Goal: Task Accomplishment & Management: Manage account settings

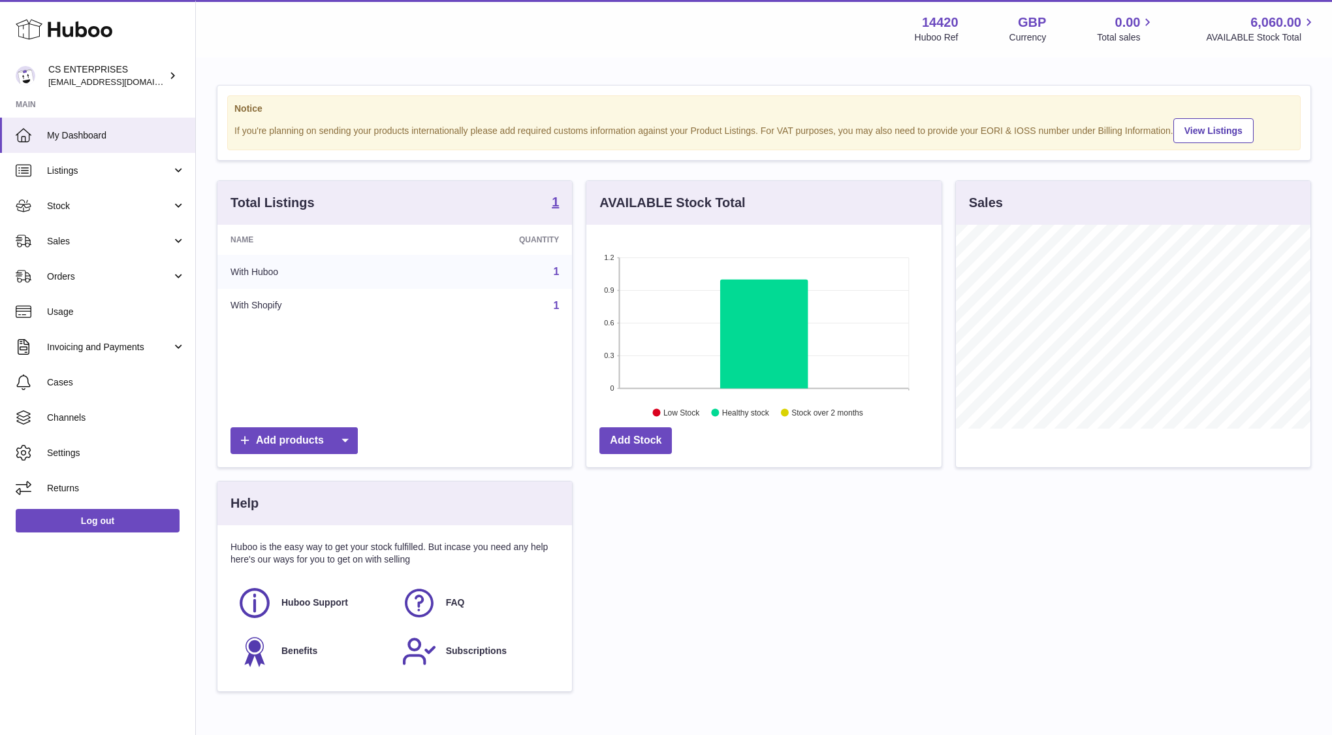
scroll to position [204, 355]
click at [74, 236] on span "Sales" at bounding box center [109, 241] width 125 height 12
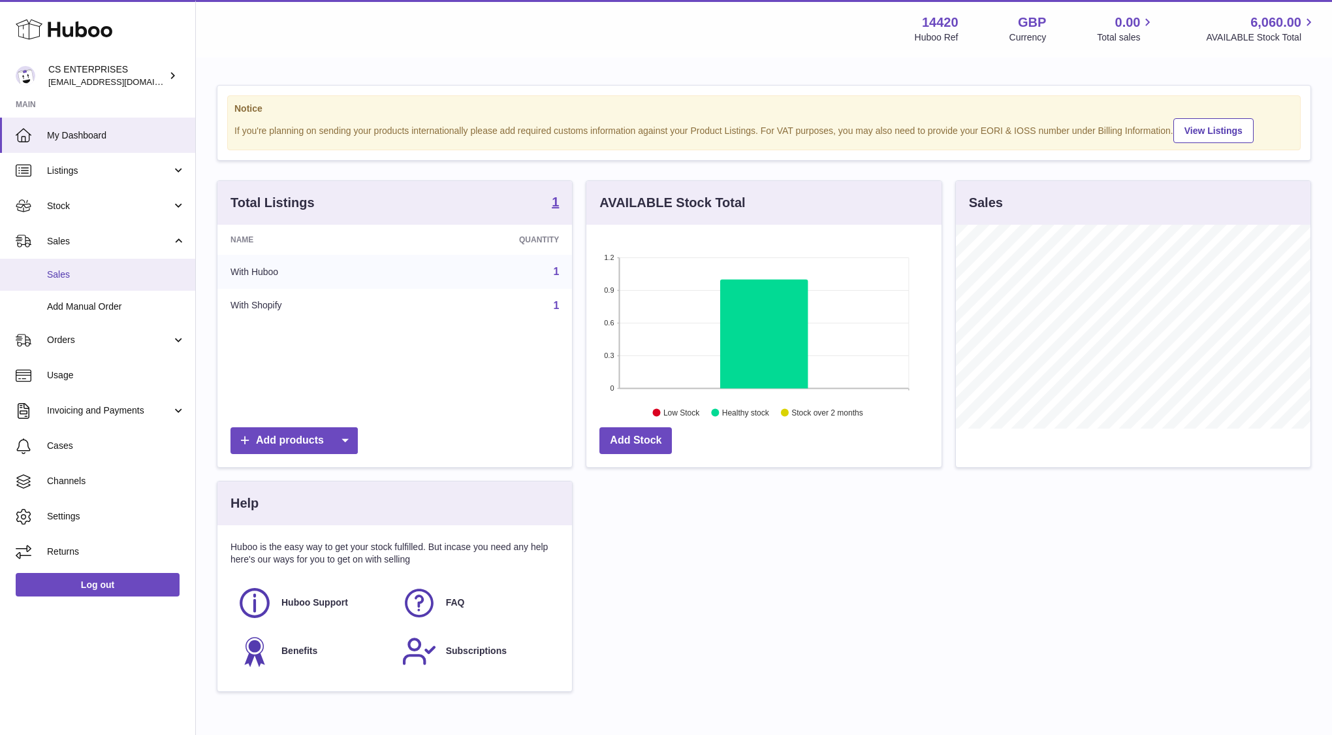
click at [74, 269] on span "Sales" at bounding box center [116, 274] width 138 height 12
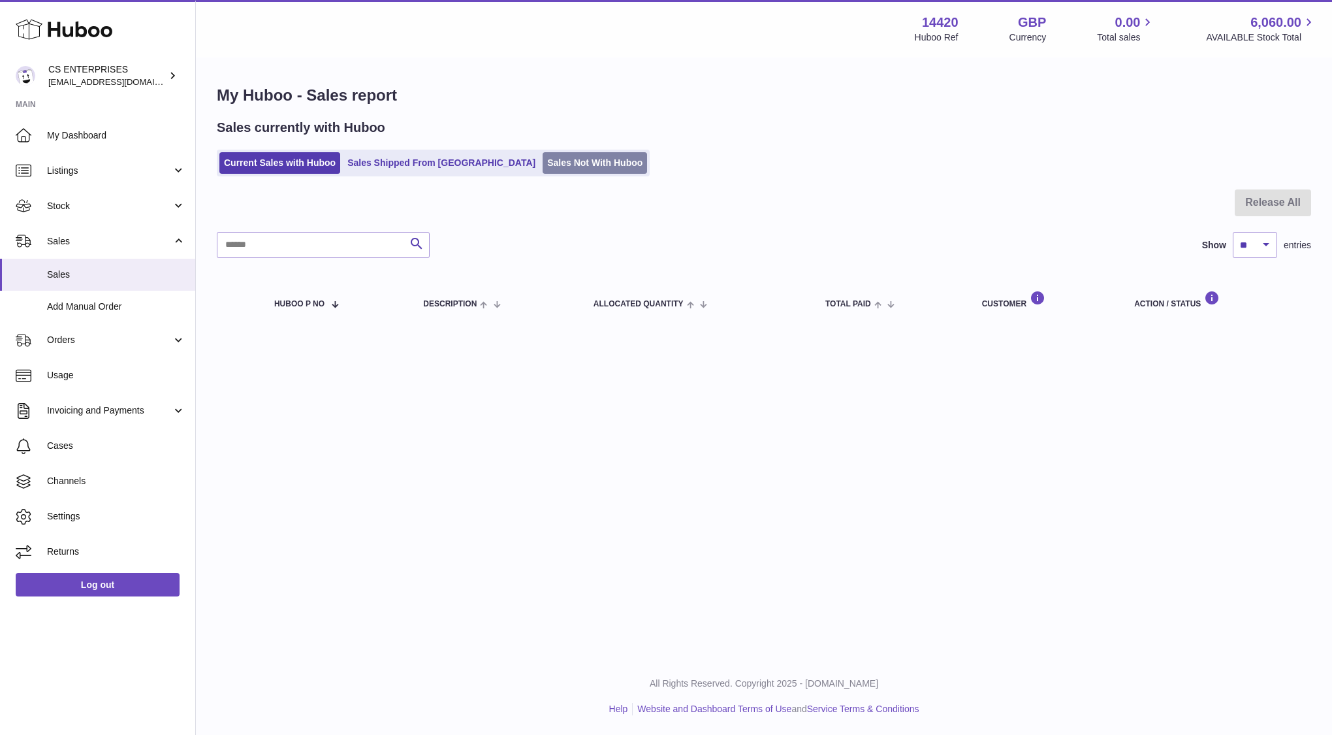
click at [543, 156] on link "Sales Not With Huboo" at bounding box center [595, 163] width 104 height 22
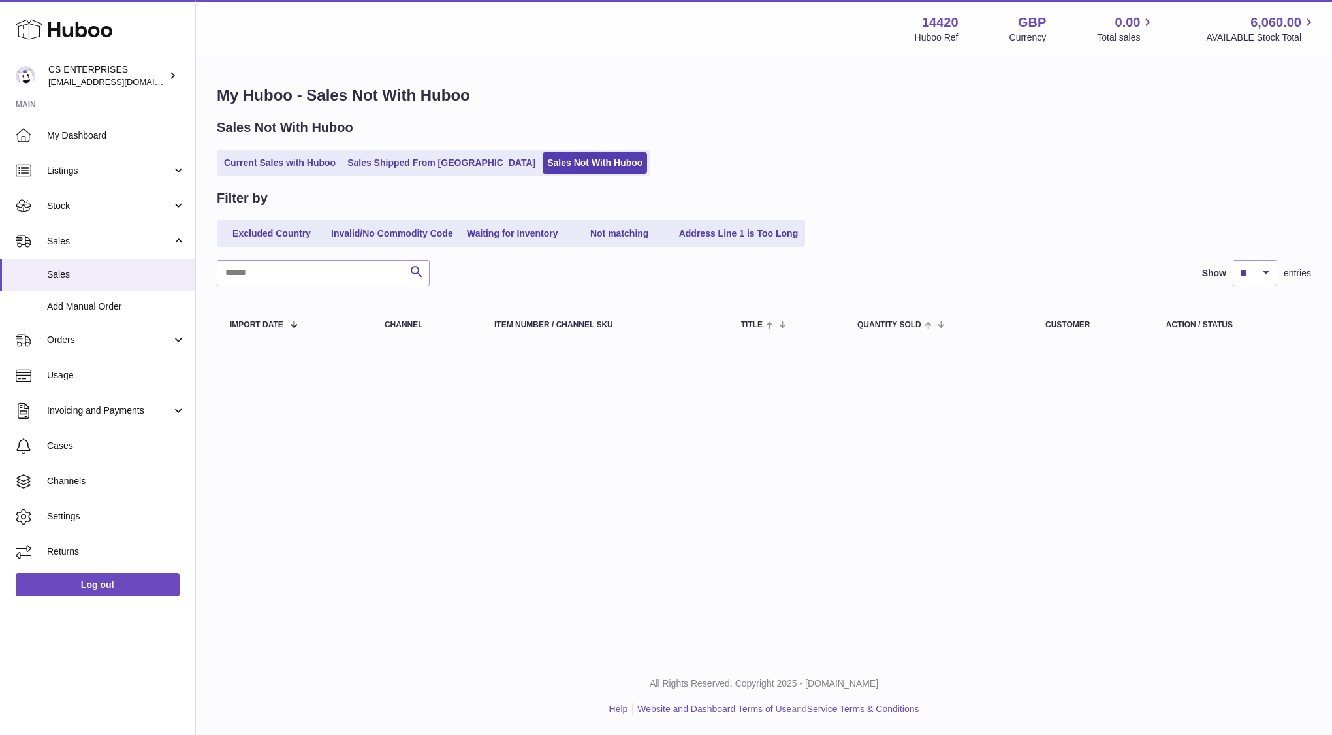
click at [413, 174] on ul "Current Sales with Huboo Sales Shipped From Huboo Sales Not With Huboo" at bounding box center [433, 163] width 433 height 27
click at [399, 163] on link "Sales Shipped From [GEOGRAPHIC_DATA]" at bounding box center [441, 163] width 197 height 22
click at [259, 168] on link "Current Sales with Huboo" at bounding box center [279, 163] width 121 height 22
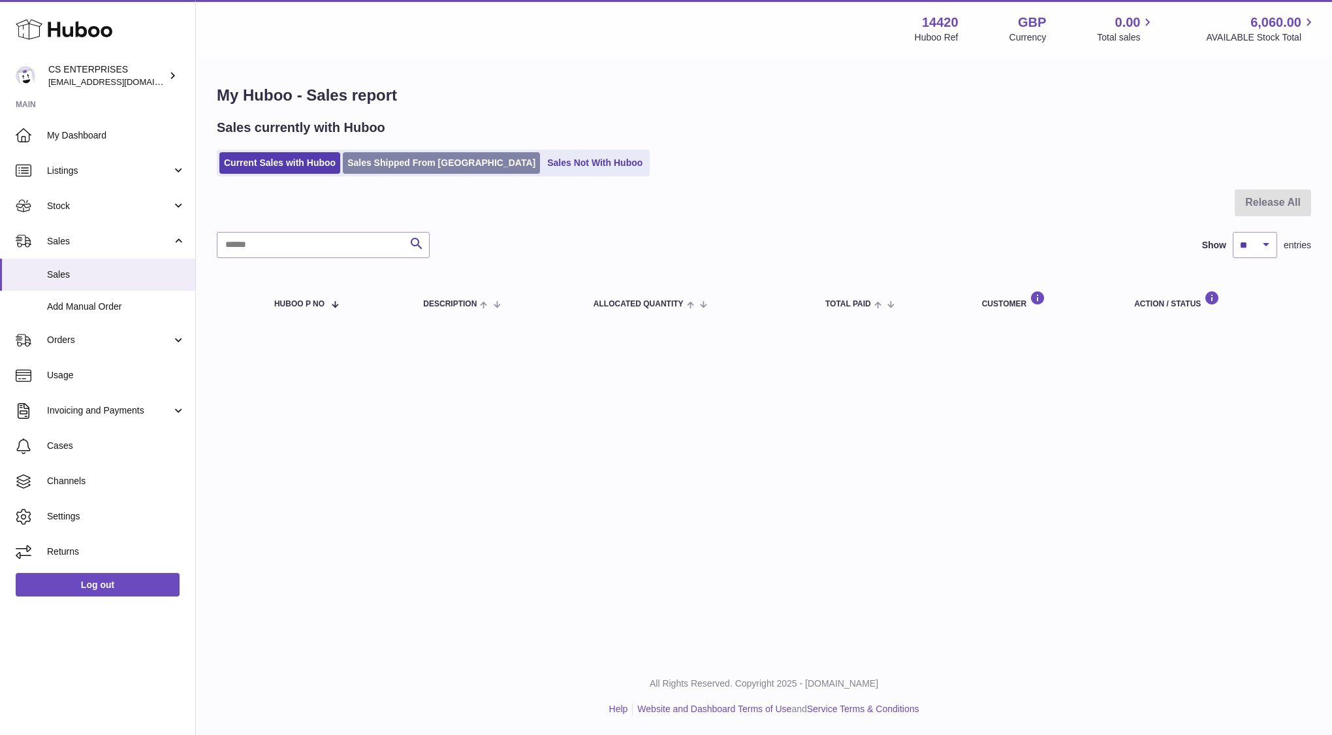
click at [375, 168] on link "Sales Shipped From [GEOGRAPHIC_DATA]" at bounding box center [441, 163] width 197 height 22
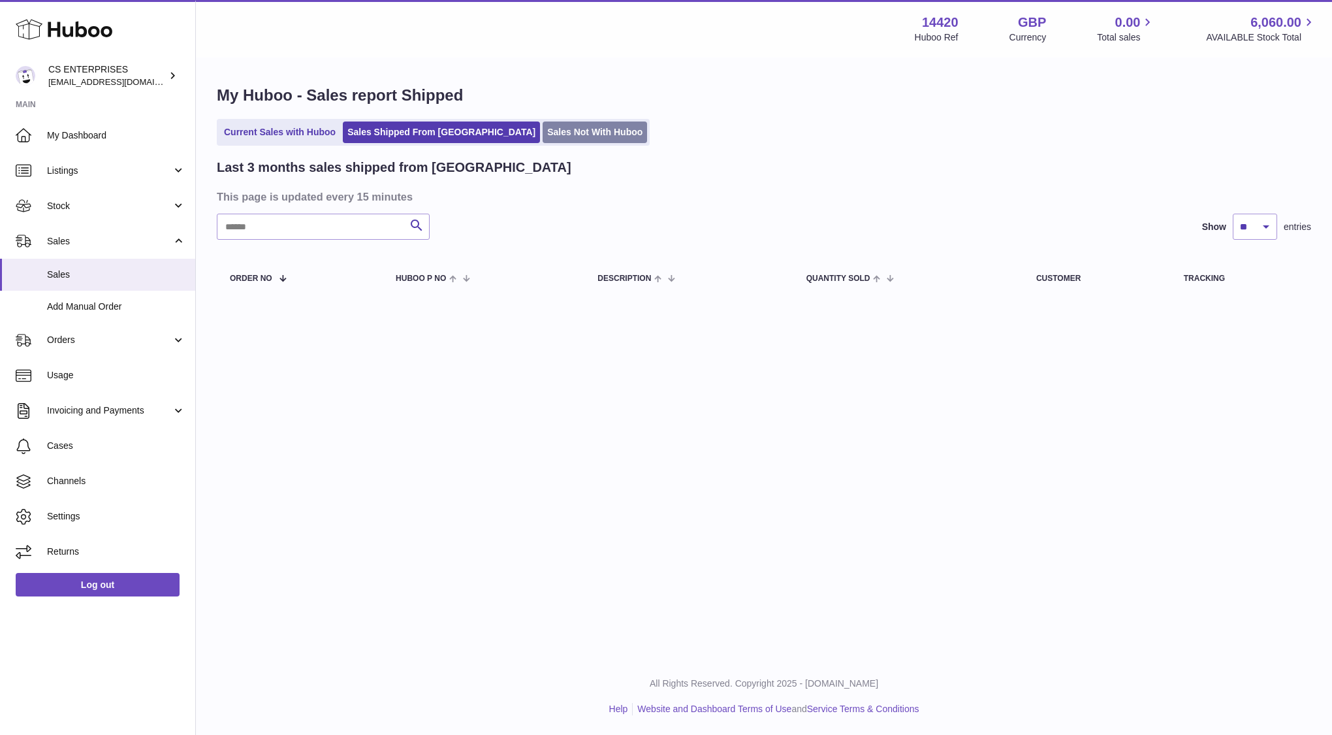
click at [543, 138] on link "Sales Not With Huboo" at bounding box center [595, 132] width 104 height 22
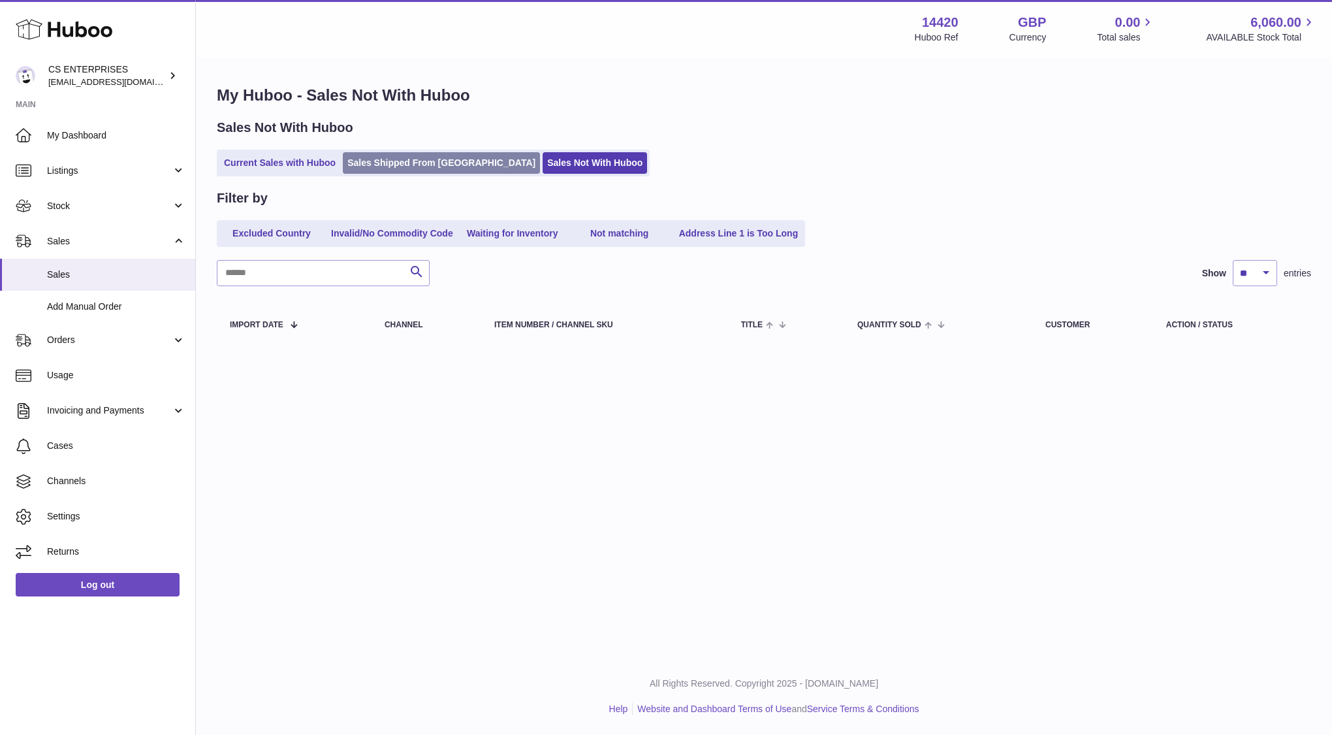
click at [423, 154] on link "Sales Shipped From [GEOGRAPHIC_DATA]" at bounding box center [441, 163] width 197 height 22
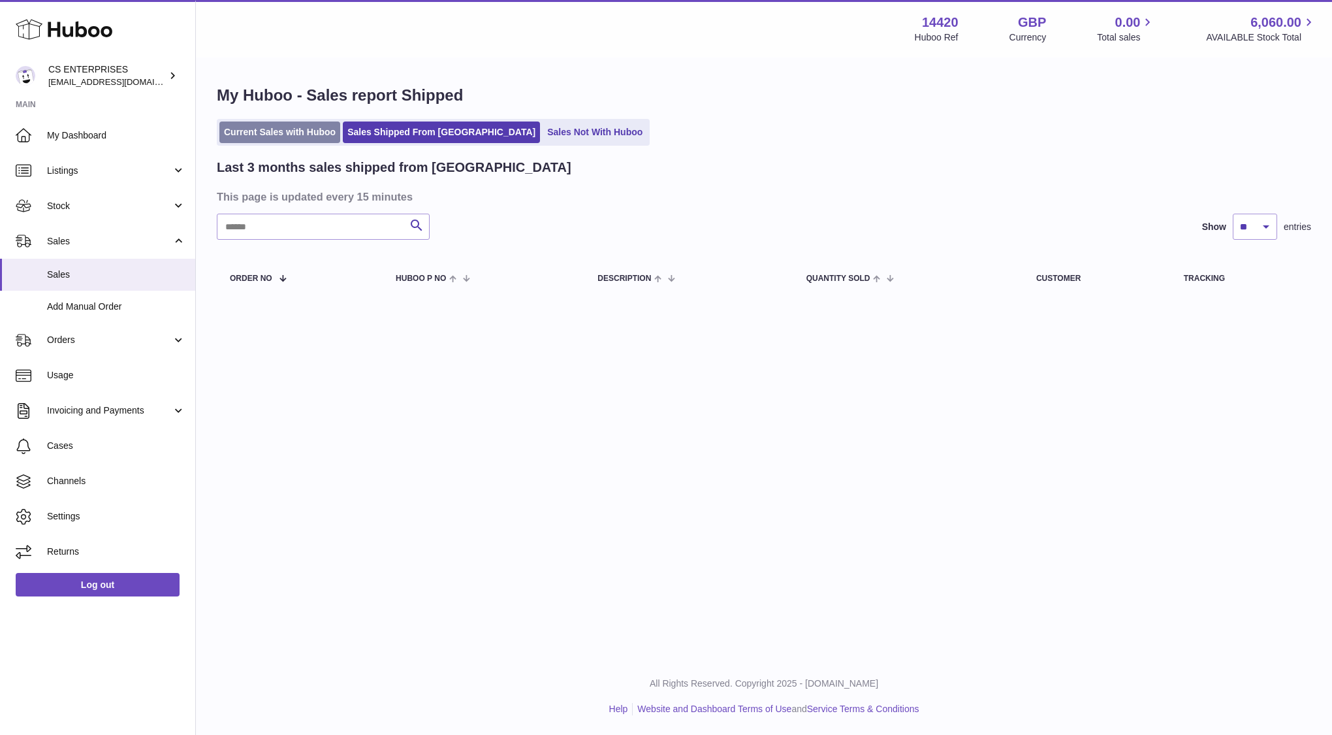
click at [293, 137] on link "Current Sales with Huboo" at bounding box center [279, 132] width 121 height 22
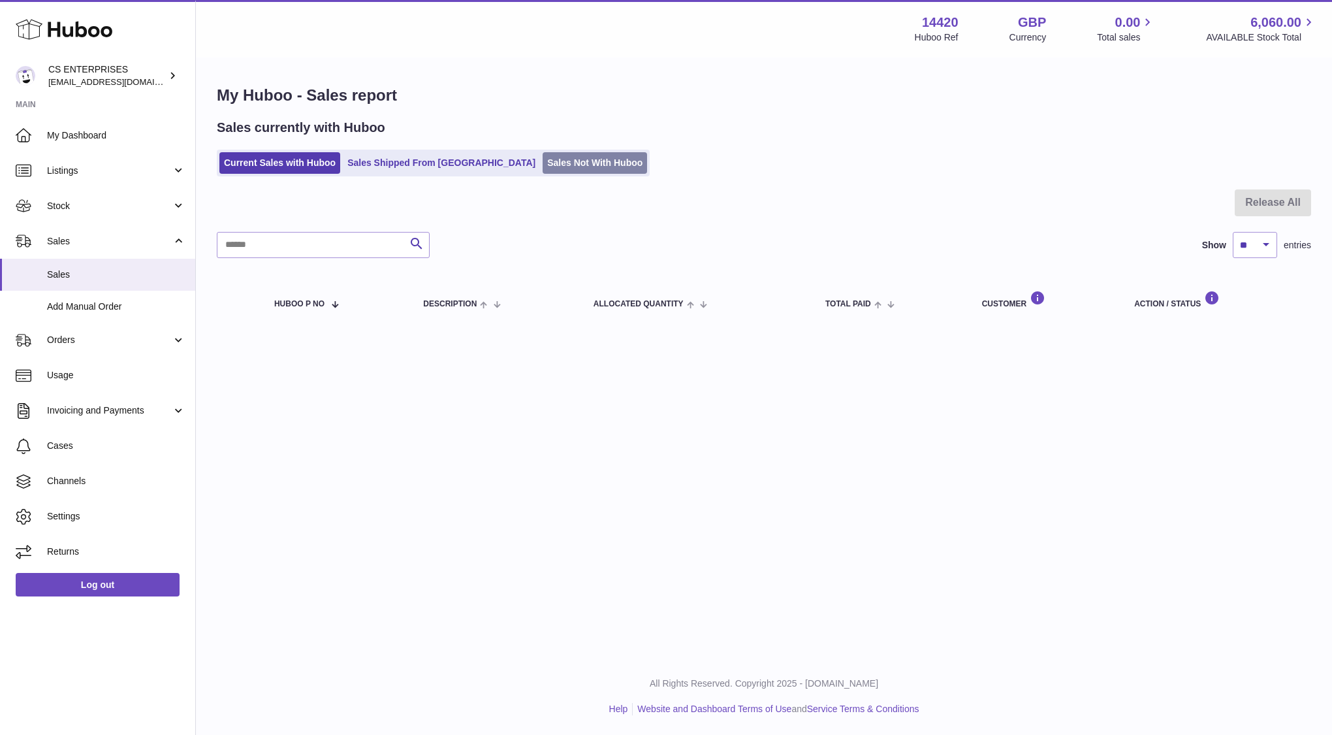
click at [543, 161] on link "Sales Not With Huboo" at bounding box center [595, 163] width 104 height 22
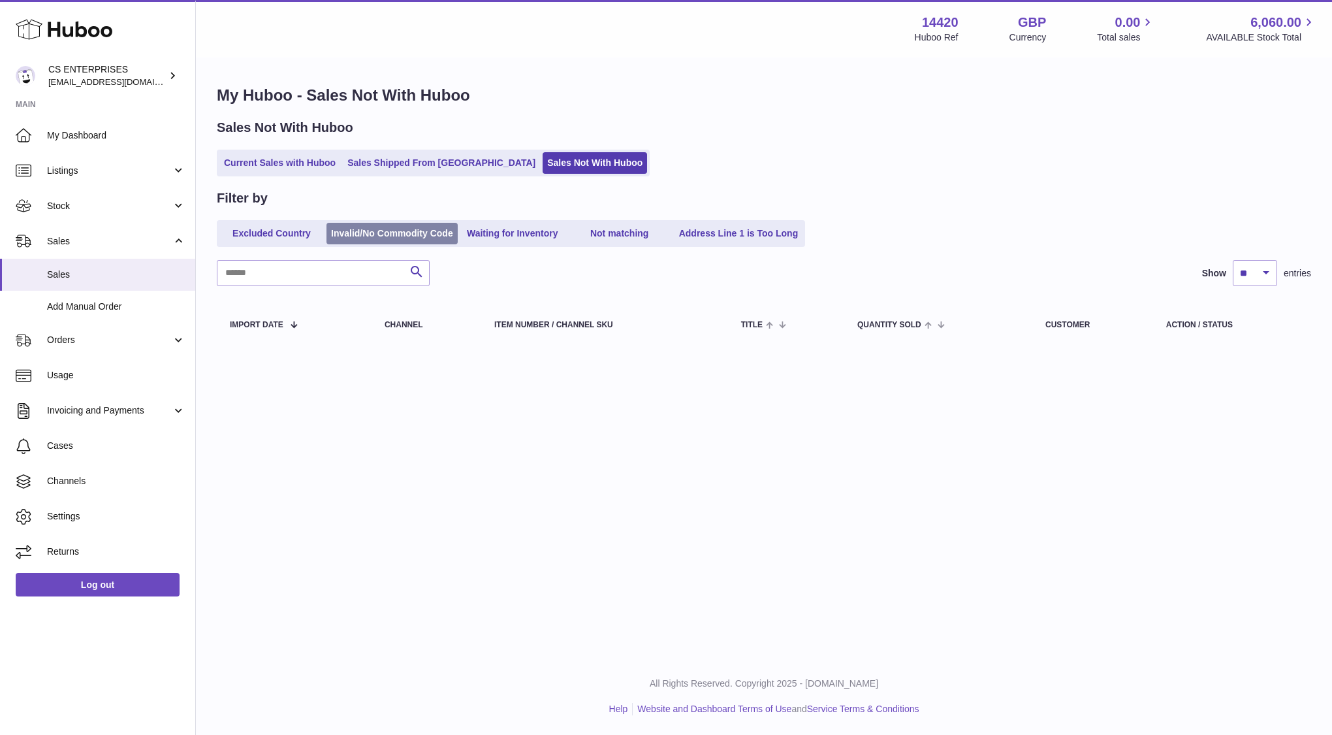
click at [388, 229] on link "Invalid/No Commodity Code" at bounding box center [392, 234] width 131 height 22
click at [286, 239] on link "Excluded Country" at bounding box center [271, 234] width 104 height 22
click at [541, 230] on link "Waiting for Inventory" at bounding box center [512, 234] width 104 height 22
click at [624, 236] on link "Not matching" at bounding box center [619, 234] width 104 height 22
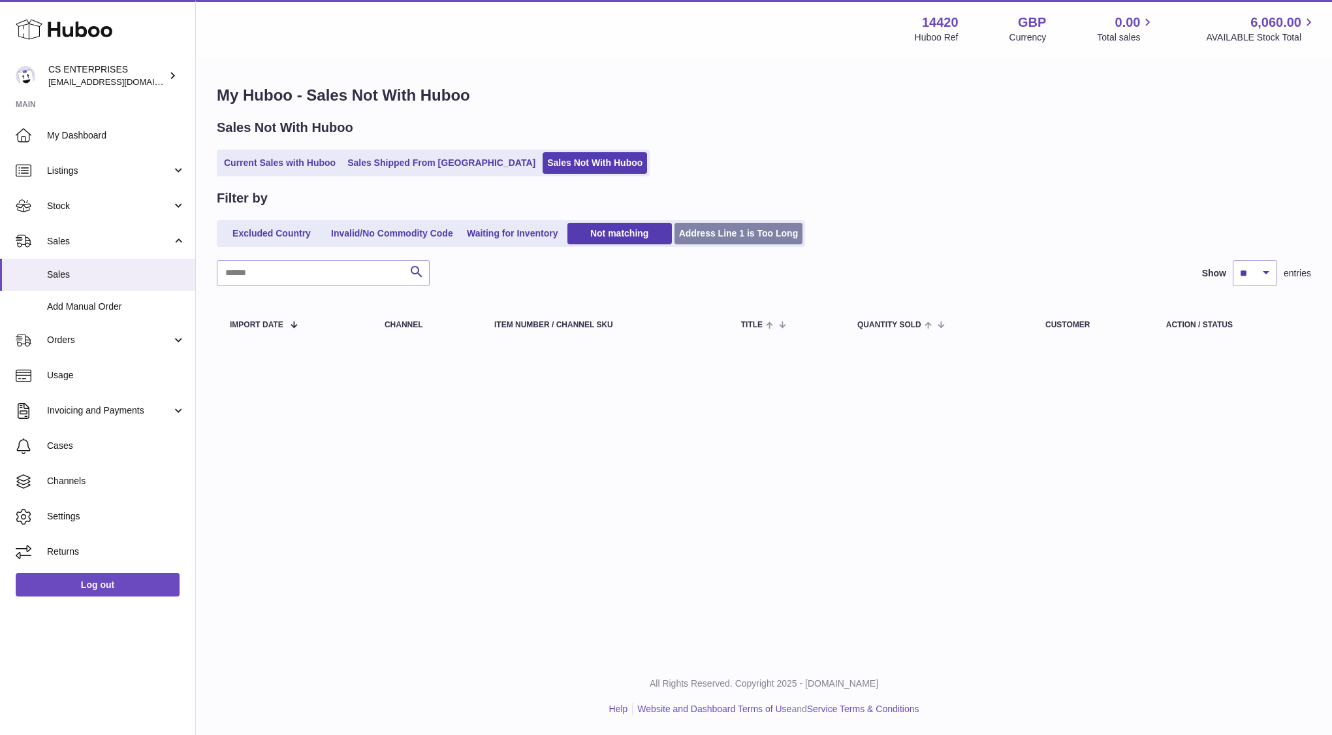
click at [711, 237] on link "Address Line 1 is Too Long" at bounding box center [739, 234] width 129 height 22
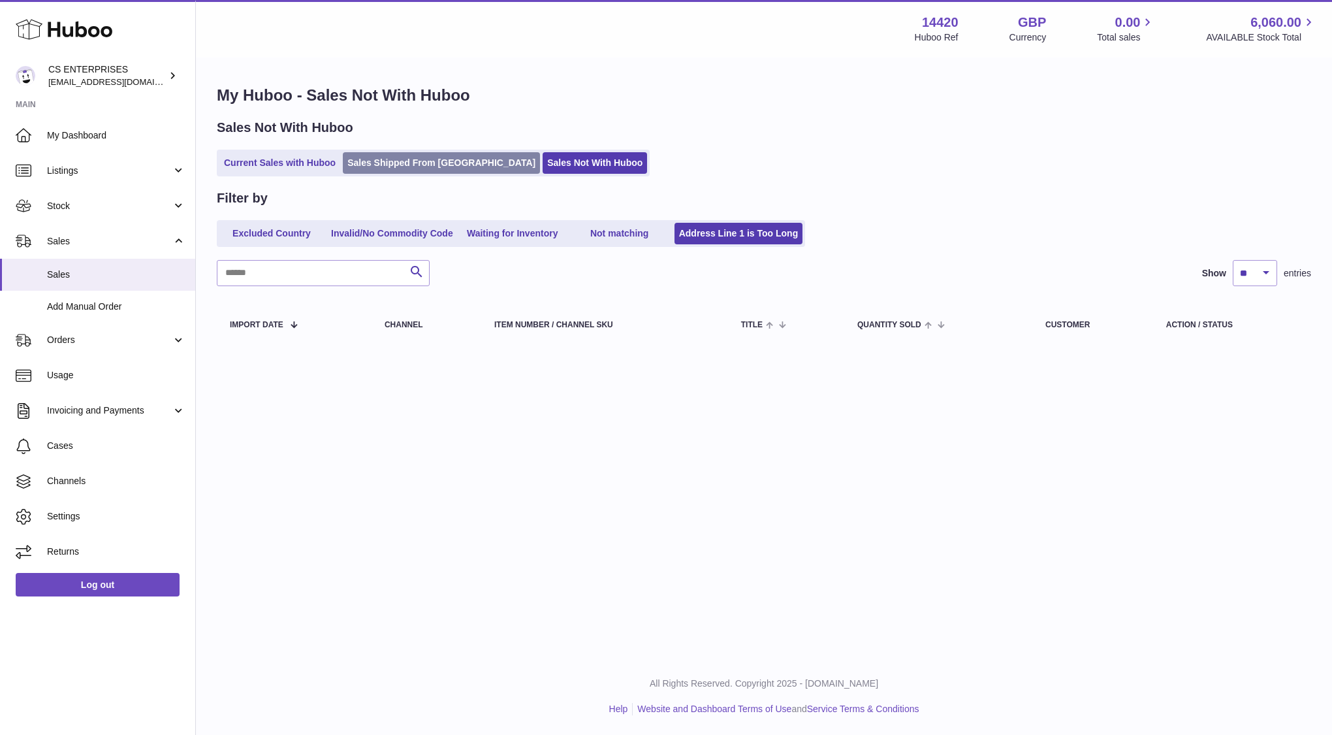
click at [389, 170] on link "Sales Shipped From Huboo" at bounding box center [441, 163] width 197 height 22
click at [274, 170] on link "Current Sales with Huboo" at bounding box center [279, 163] width 121 height 22
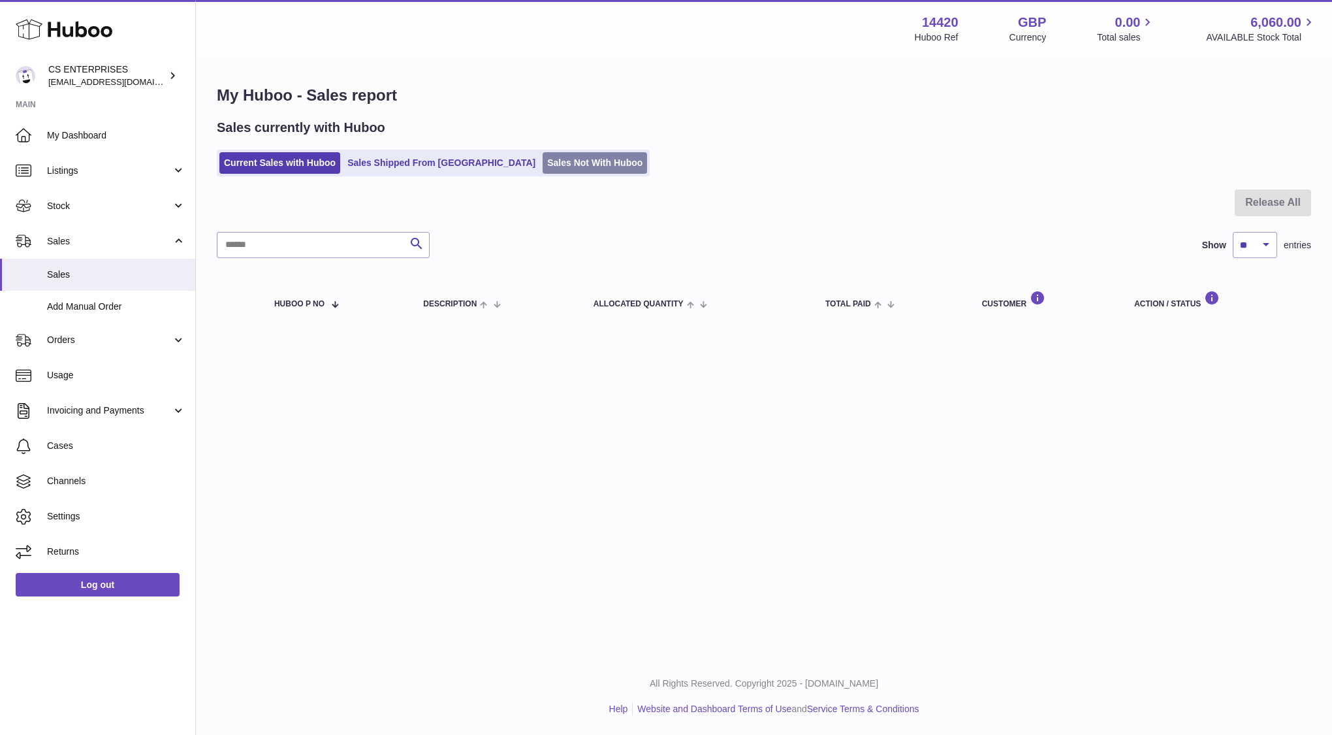
click at [543, 168] on link "Sales Not With Huboo" at bounding box center [595, 163] width 104 height 22
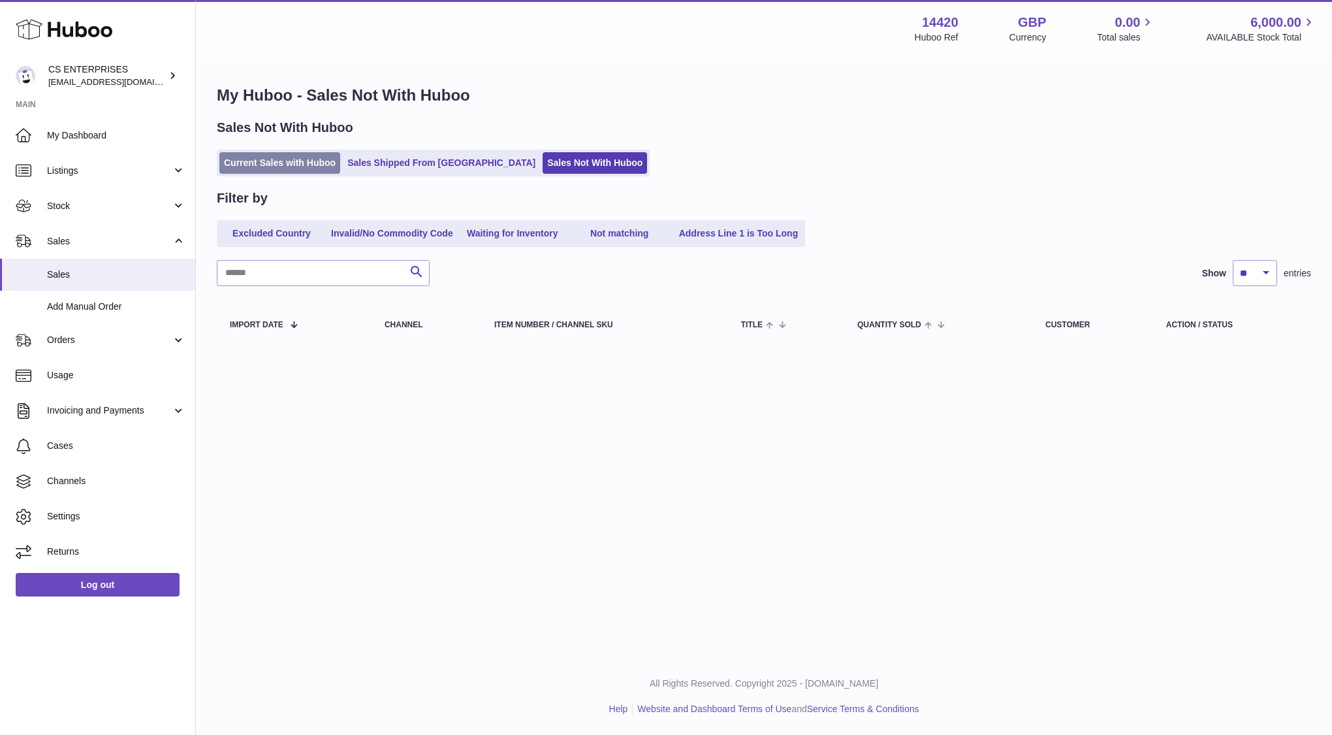
click at [295, 163] on link "Current Sales with Huboo" at bounding box center [279, 163] width 121 height 22
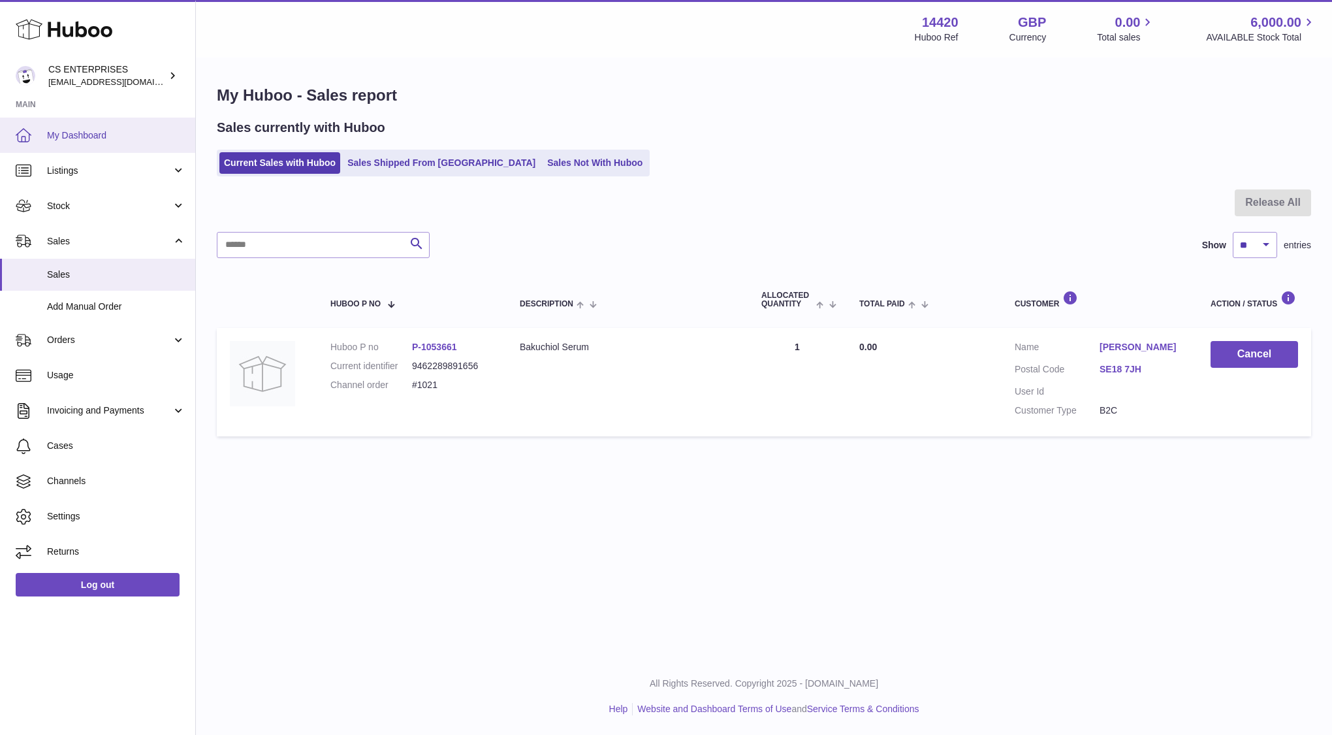
click at [109, 142] on link "My Dashboard" at bounding box center [97, 135] width 195 height 35
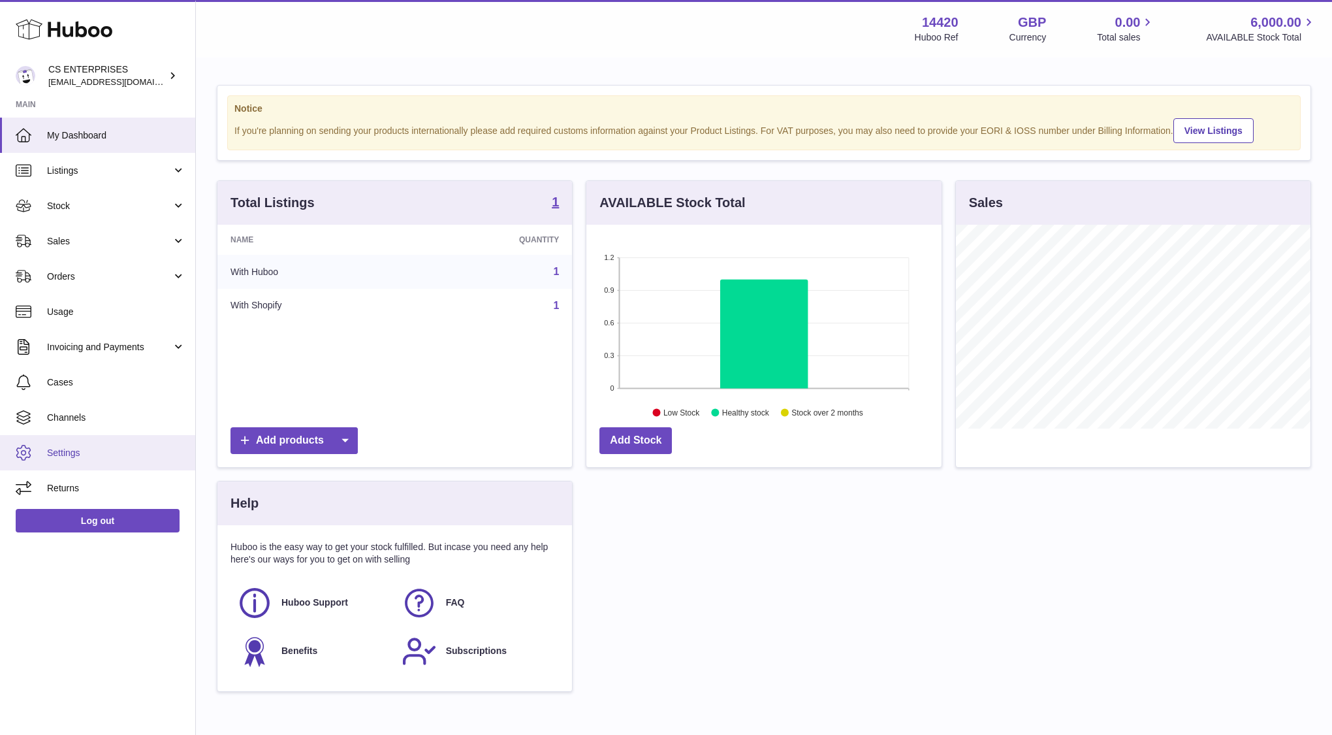
scroll to position [204, 355]
click at [67, 453] on span "Settings" at bounding box center [116, 453] width 138 height 12
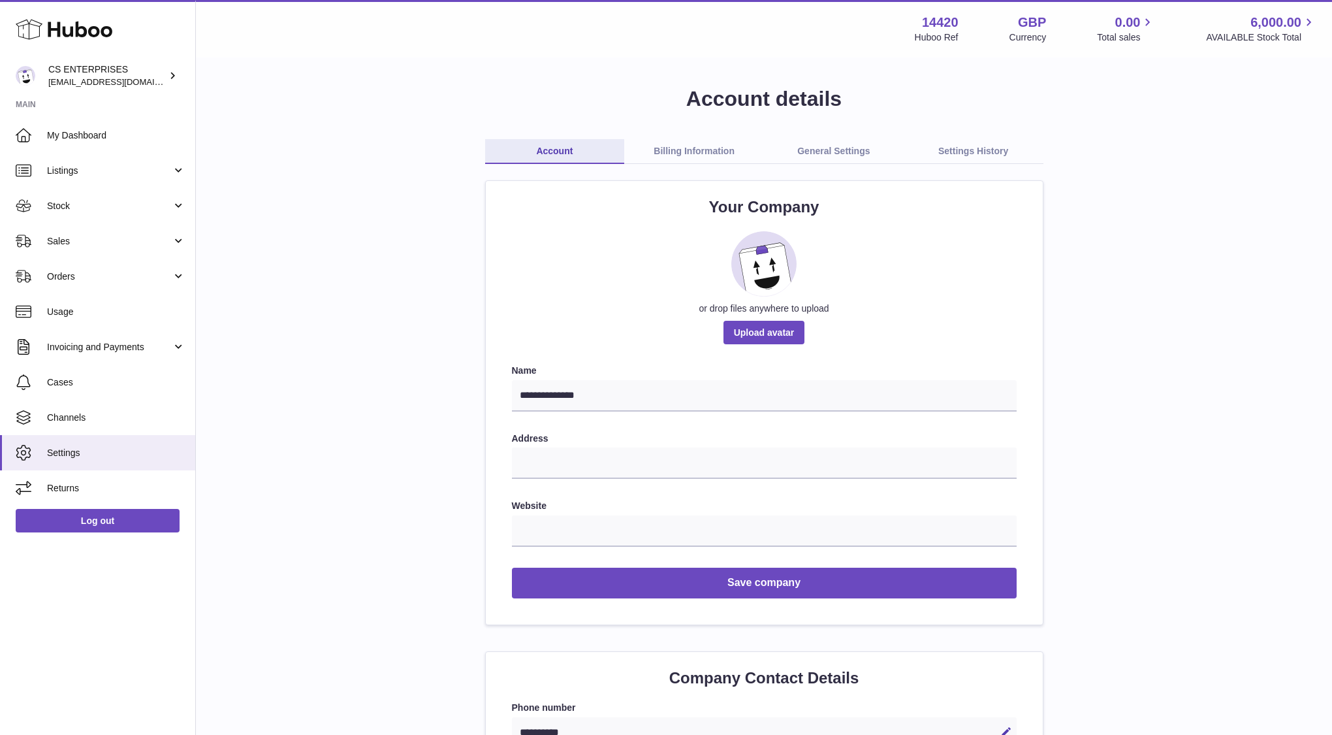
click at [697, 150] on link "Billing Information" at bounding box center [694, 151] width 140 height 25
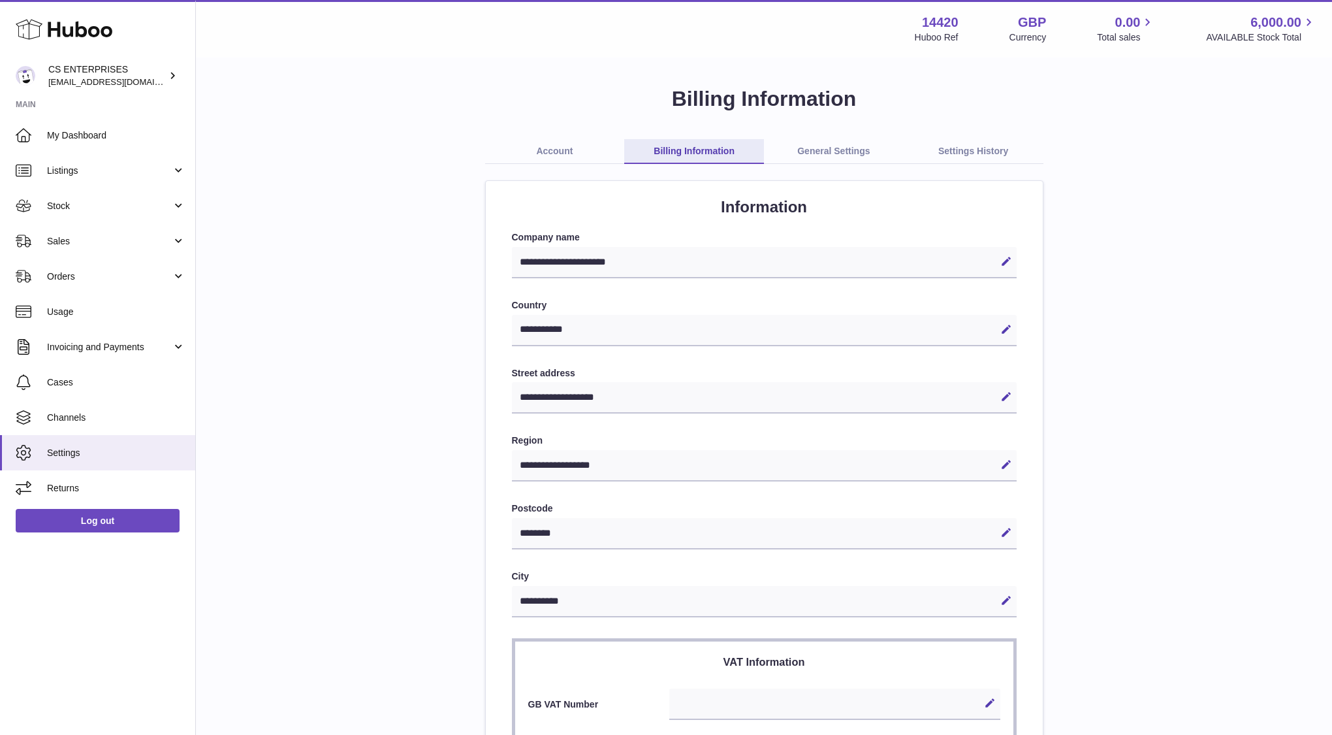
select select "**"
click at [829, 137] on div "**********" at bounding box center [764, 571] width 1094 height 972
click at [829, 151] on link "General Settings" at bounding box center [834, 151] width 140 height 25
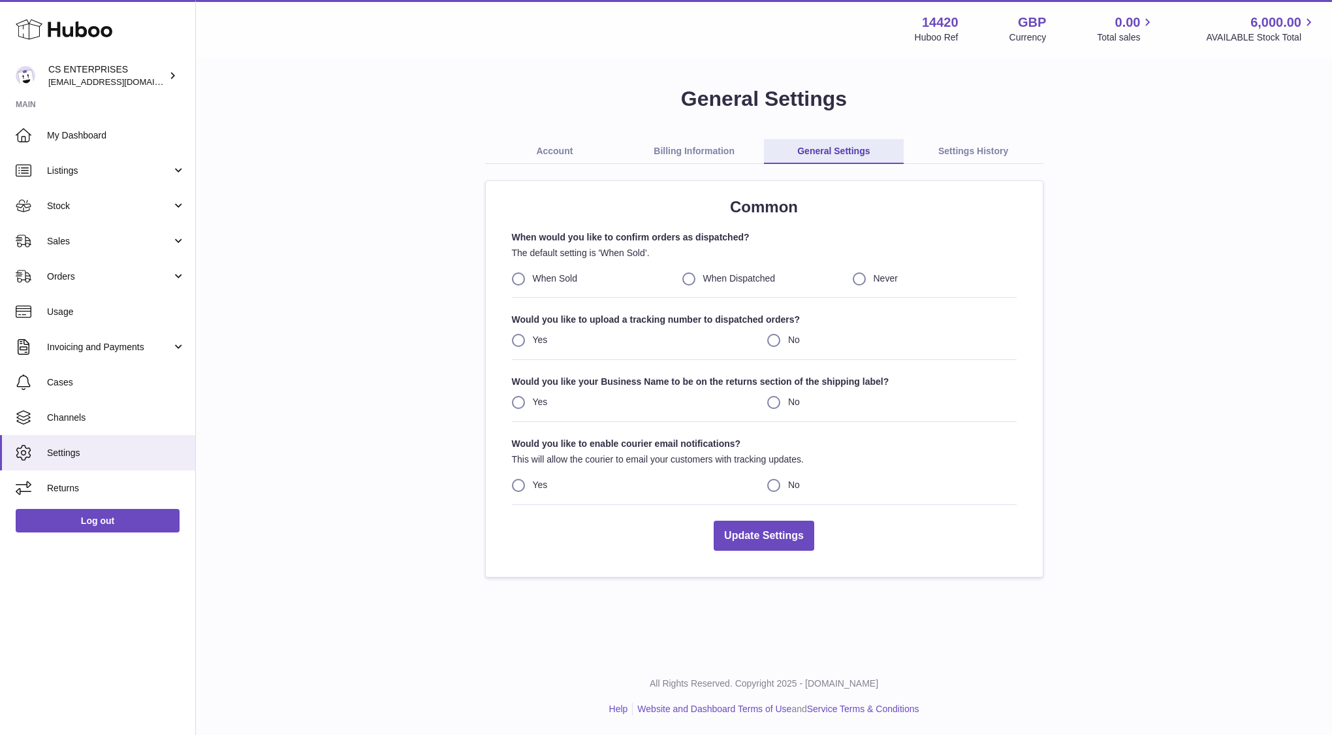
click at [945, 152] on link "Settings History" at bounding box center [974, 151] width 140 height 25
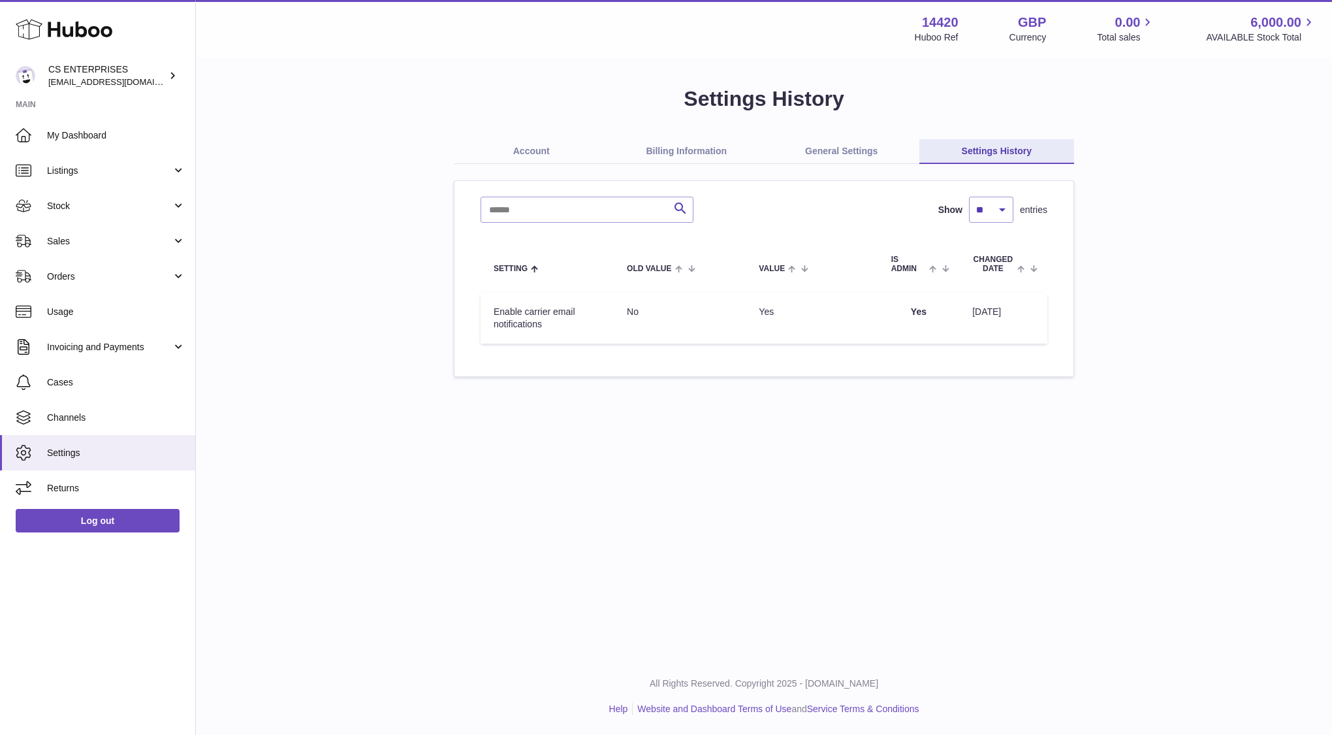
click at [535, 163] on link "Account" at bounding box center [531, 151] width 155 height 25
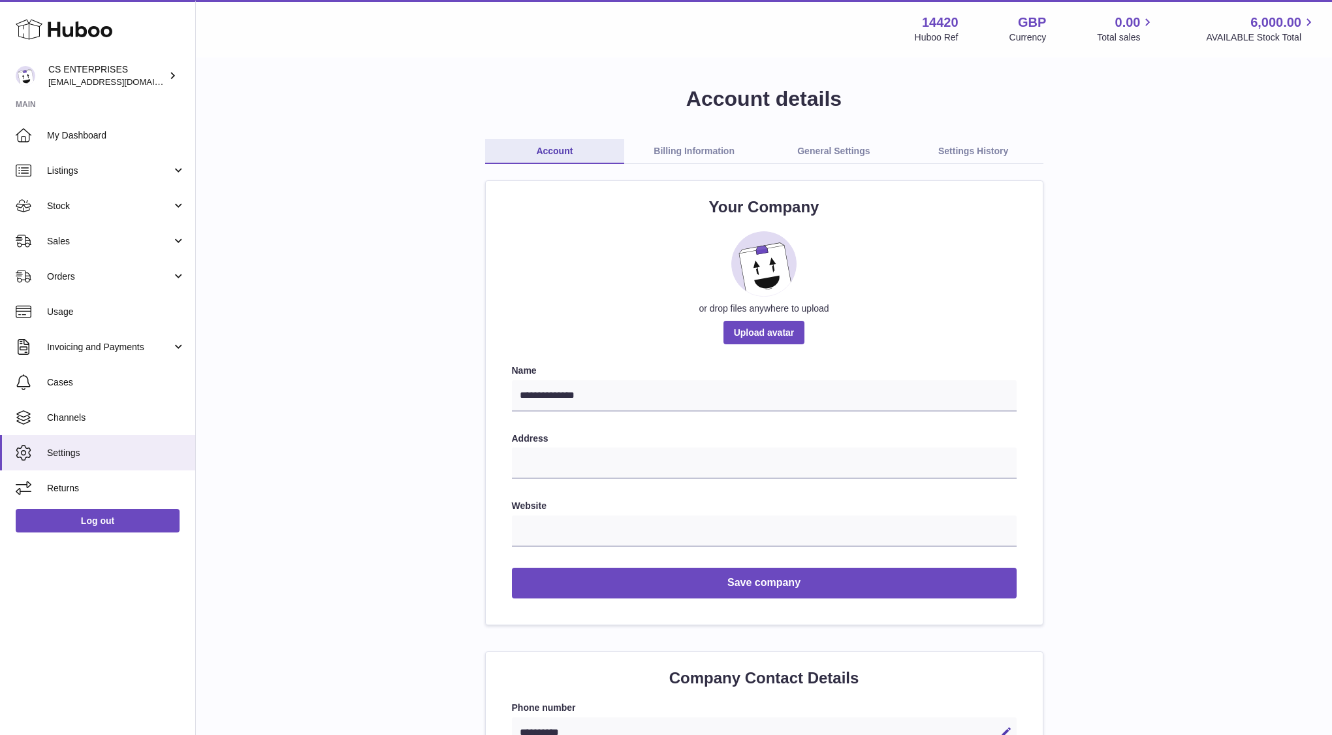
click at [657, 140] on link "Billing Information" at bounding box center [694, 151] width 140 height 25
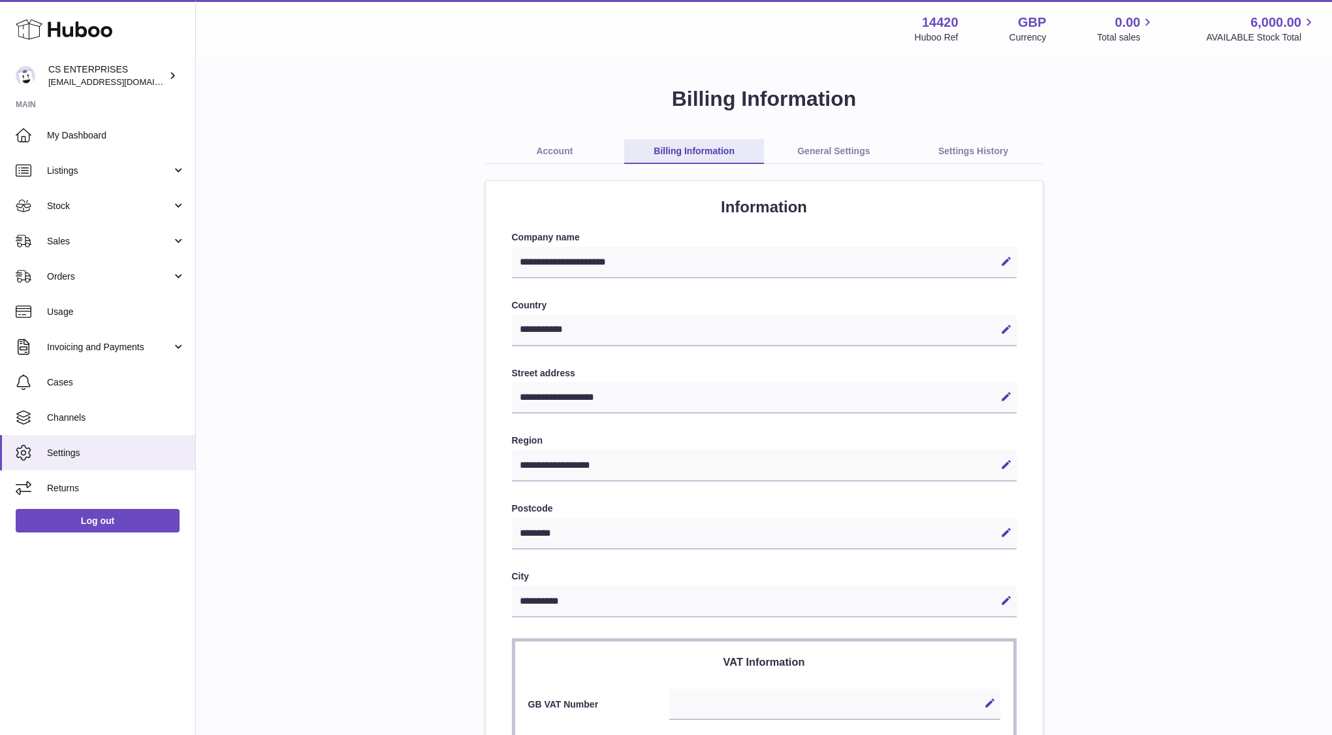
select select "**"
